Goal: Information Seeking & Learning: Find specific fact

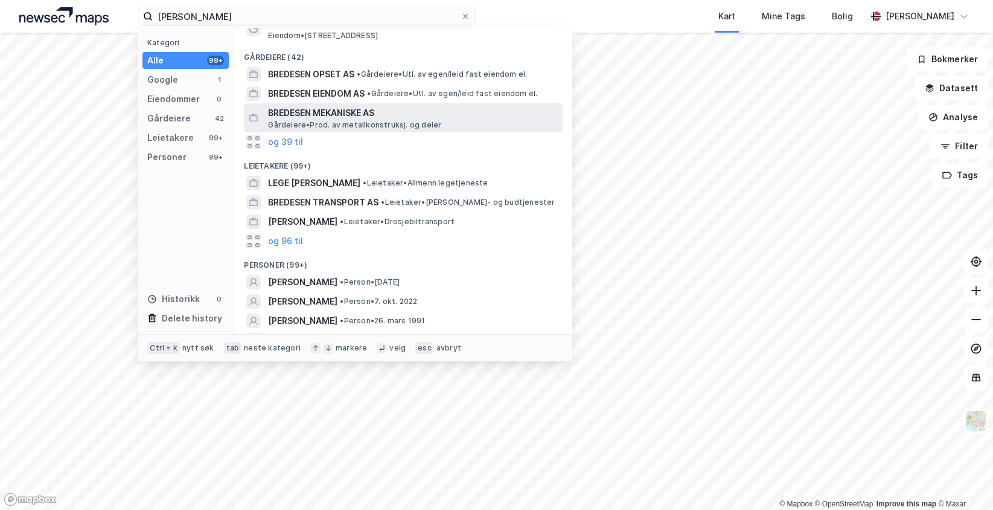
scroll to position [52, 0]
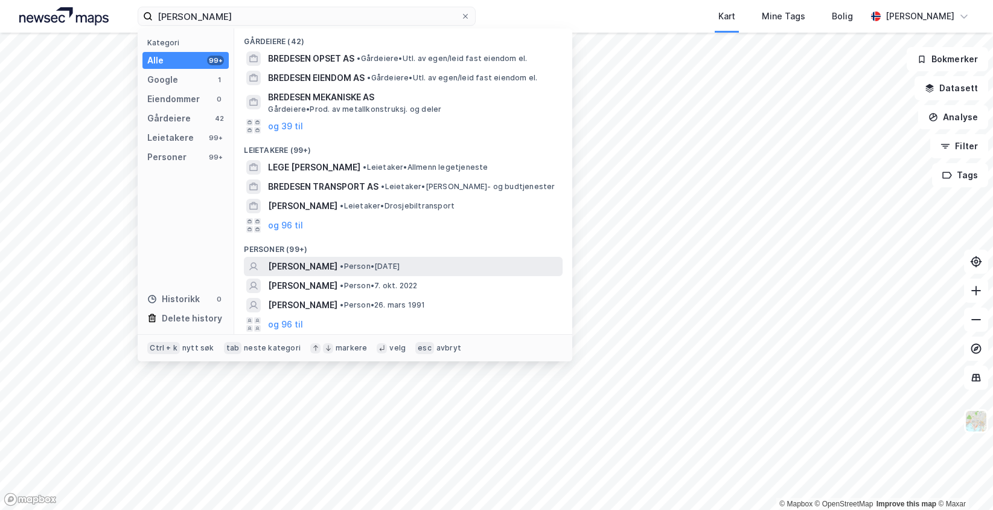
type input "[PERSON_NAME]"
click at [340, 270] on span "•" at bounding box center [342, 266] width 4 height 9
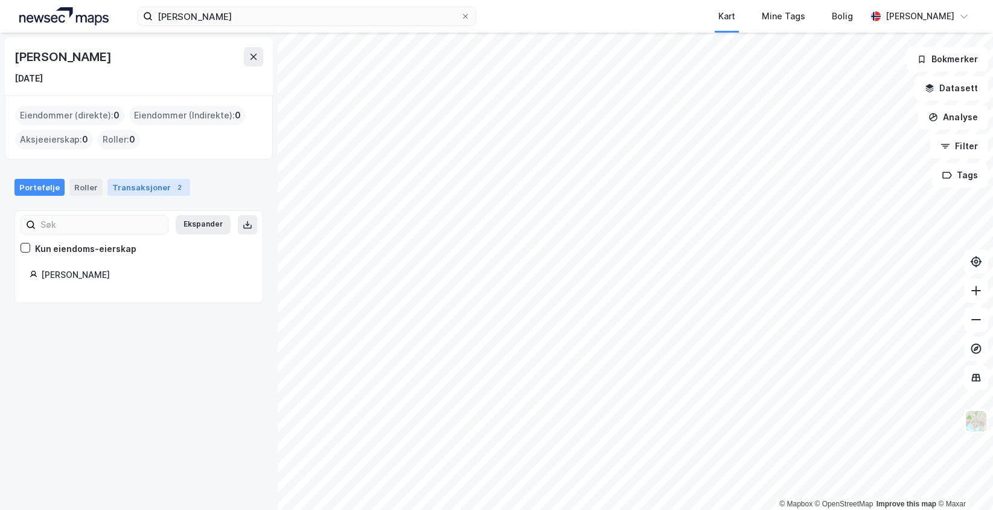
click at [162, 185] on div "Transaksjoner 2" at bounding box center [149, 187] width 83 height 17
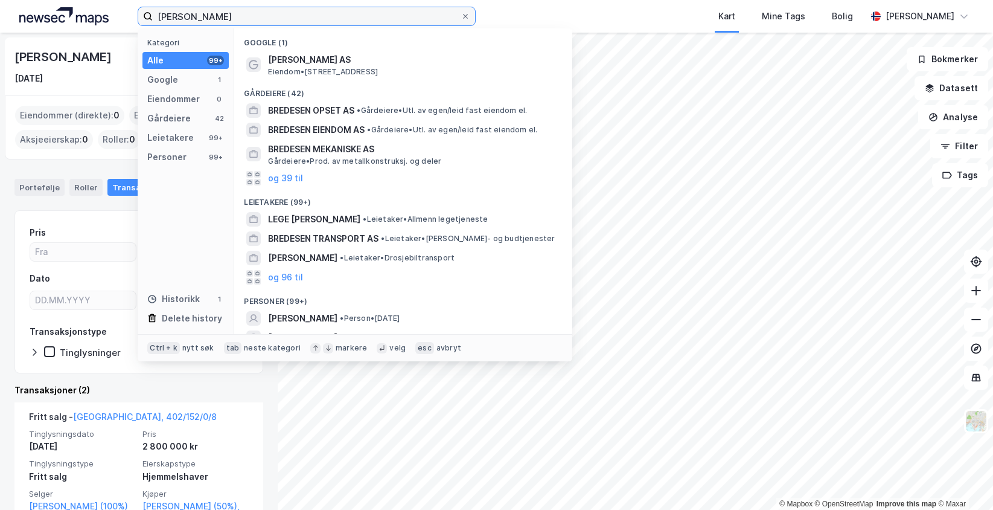
click at [234, 18] on input "[PERSON_NAME]" at bounding box center [307, 16] width 308 height 18
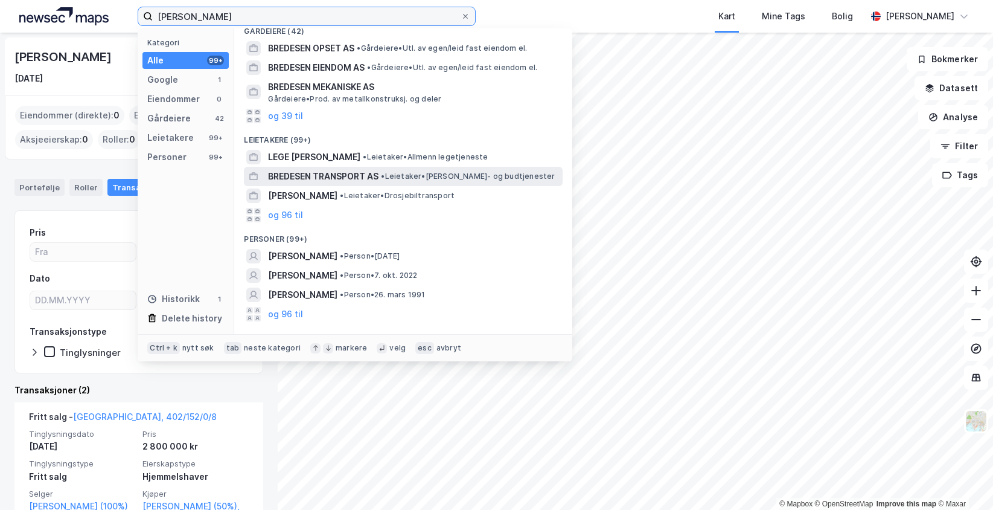
scroll to position [93, 0]
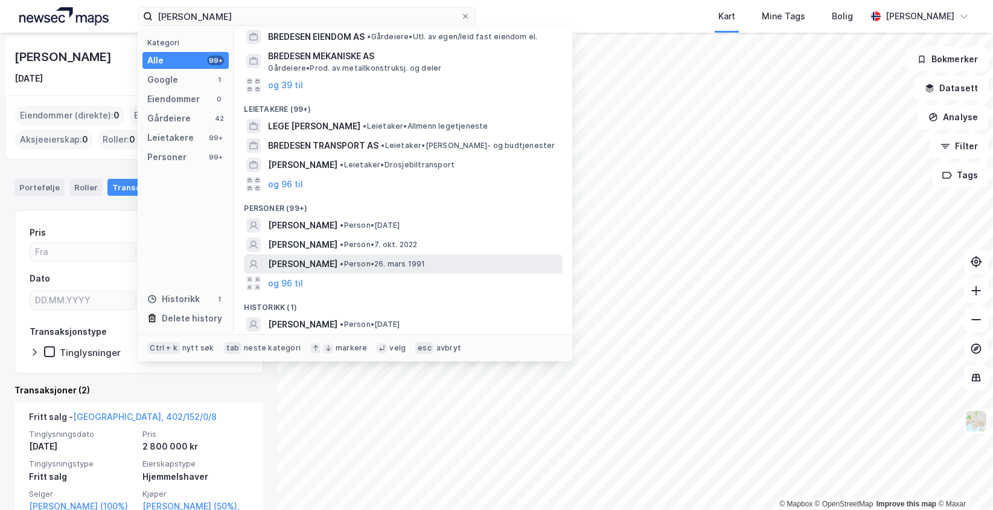
click at [337, 268] on span "[PERSON_NAME]" at bounding box center [302, 264] width 69 height 14
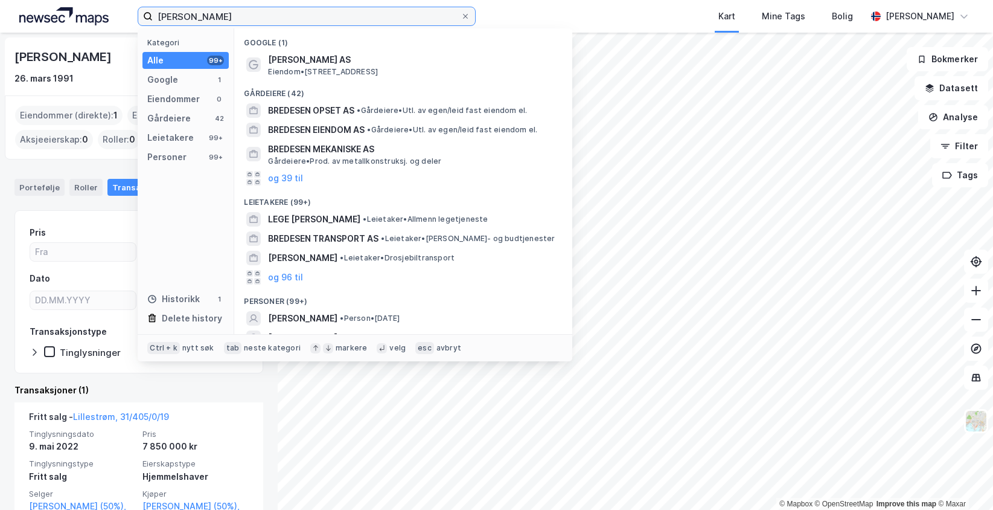
click at [320, 9] on input "[PERSON_NAME]" at bounding box center [307, 16] width 308 height 18
click at [467, 16] on icon at bounding box center [465, 16] width 5 height 5
click at [461, 16] on input "[PERSON_NAME]" at bounding box center [307, 16] width 308 height 18
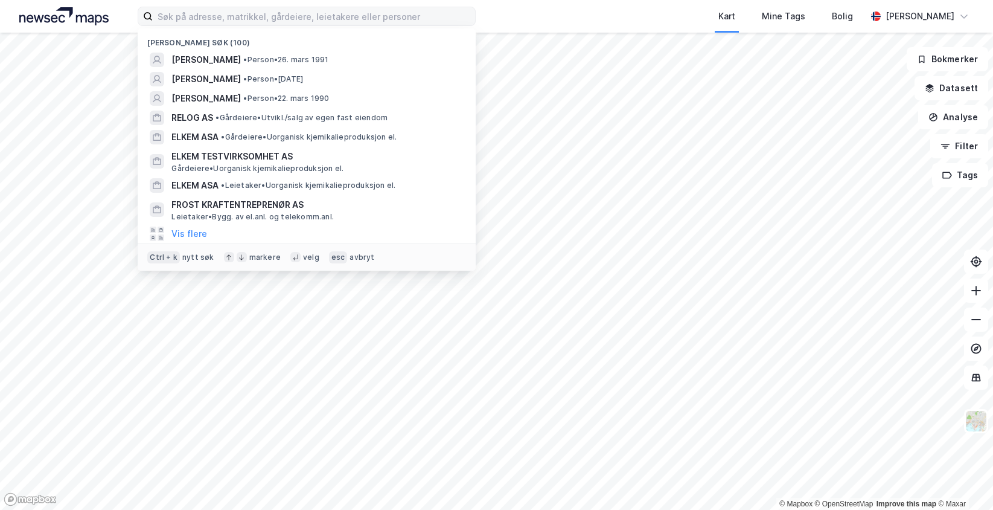
click at [502, 9] on div "Nylige søk (100) [PERSON_NAME] • Person • [DATE] [PERSON_NAME] • Person • [DATE…" at bounding box center [496, 16] width 993 height 33
